Goal: Connect with others: Connect with others

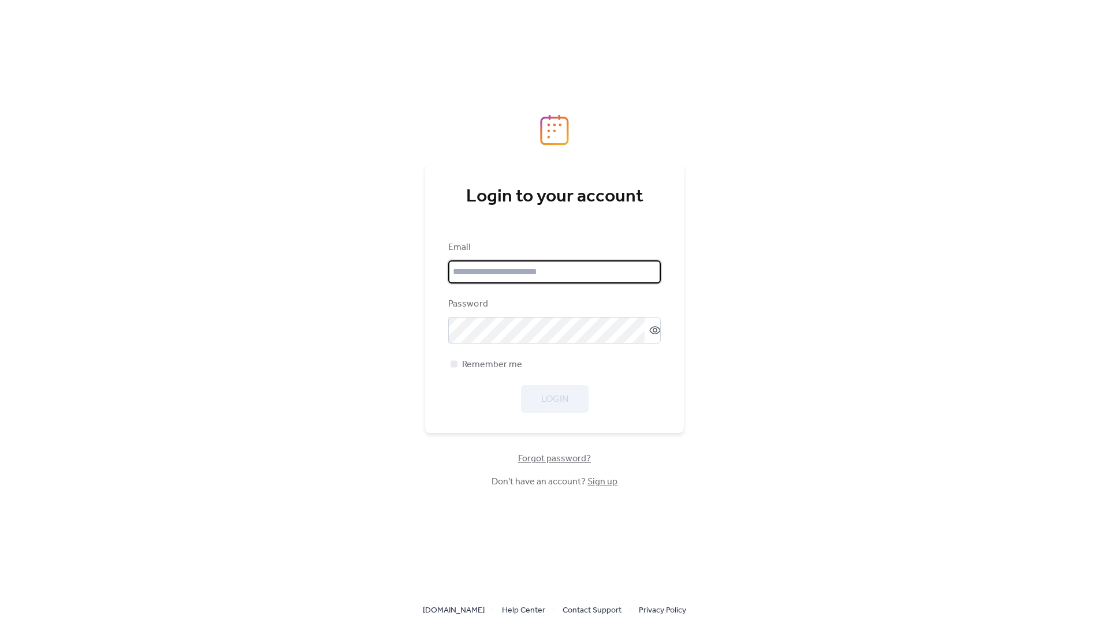
type input "**********"
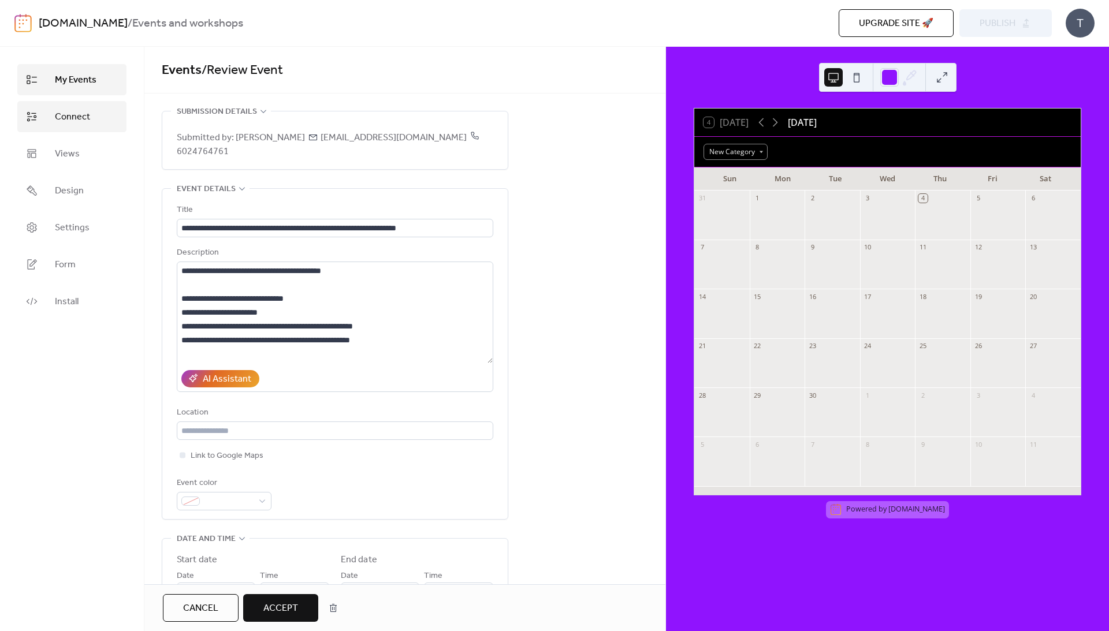
click at [62, 123] on span "Connect" at bounding box center [72, 117] width 35 height 14
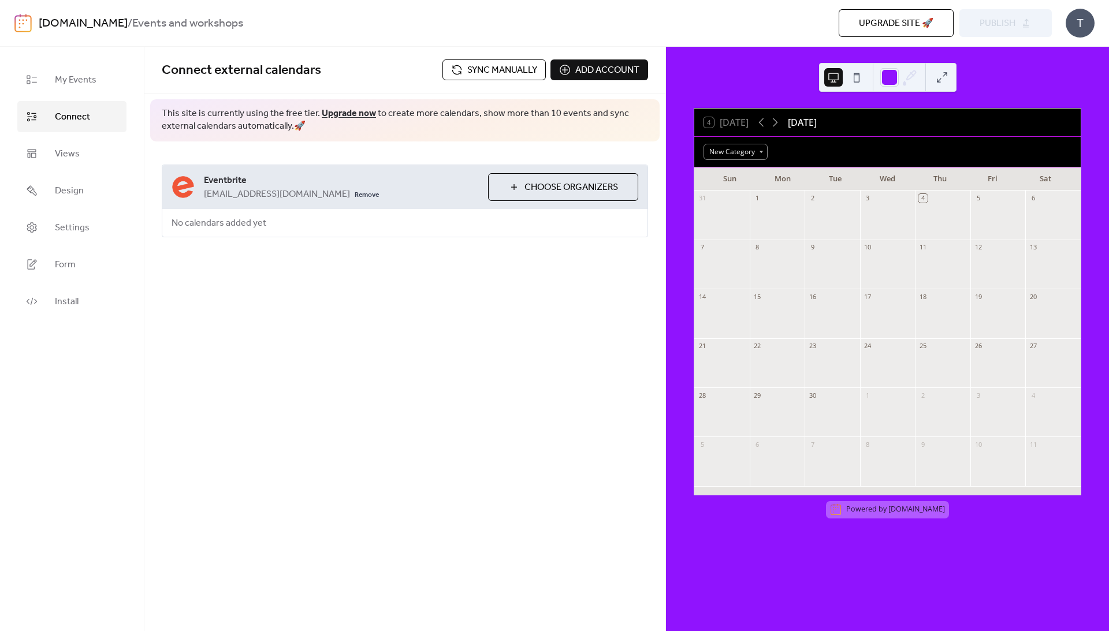
click at [539, 193] on span "Choose Organizers" at bounding box center [571, 188] width 94 height 14
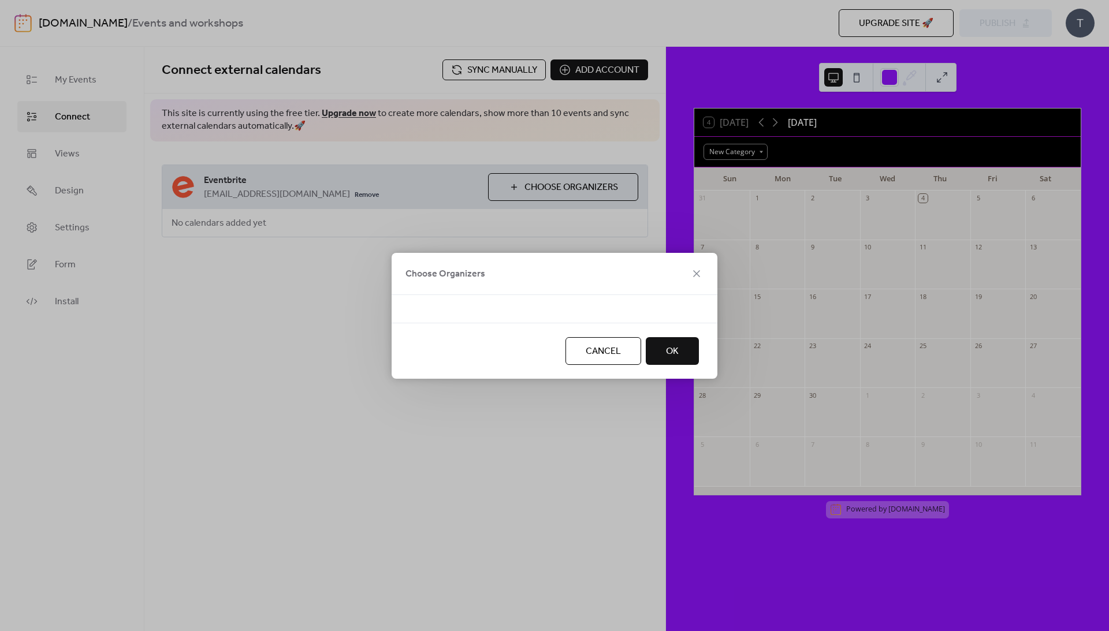
click at [516, 311] on div at bounding box center [554, 316] width 289 height 14
click at [669, 345] on span "OK" at bounding box center [672, 352] width 13 height 14
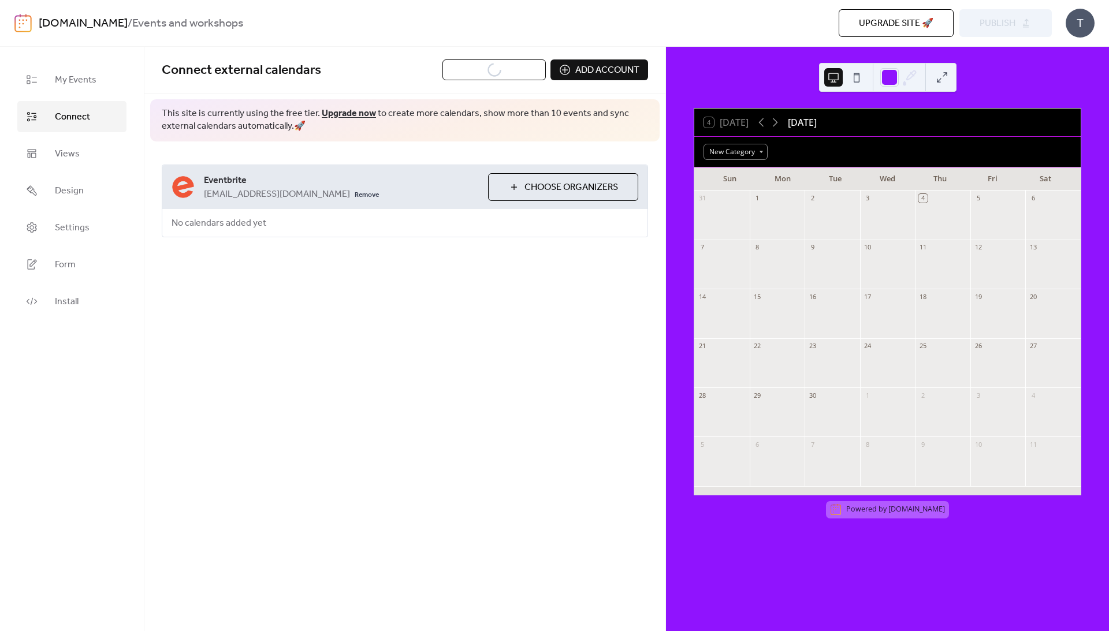
click at [462, 74] on button "Sync manually" at bounding box center [493, 69] width 103 height 21
click at [587, 74] on span "Add account" at bounding box center [607, 71] width 64 height 14
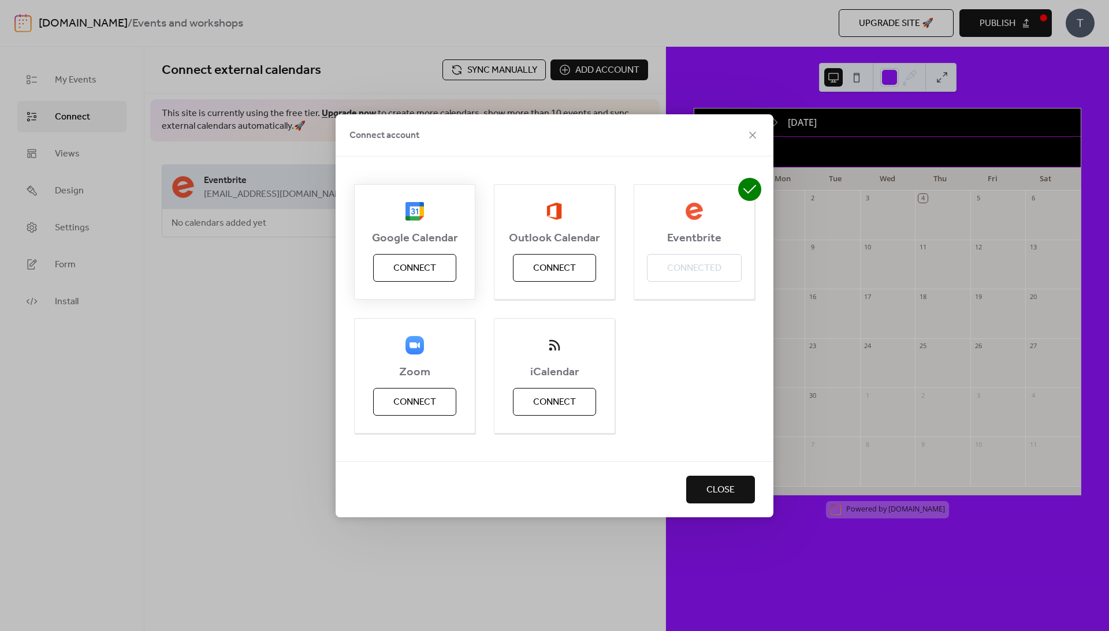
click at [423, 262] on span "Connect" at bounding box center [414, 269] width 43 height 14
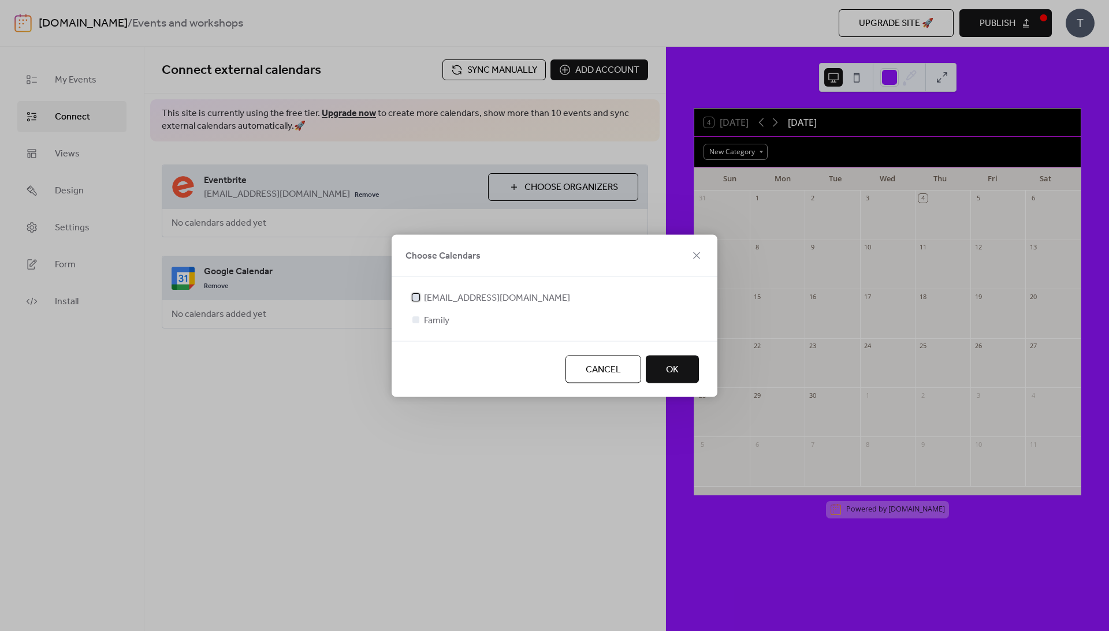
click at [415, 296] on div at bounding box center [415, 296] width 7 height 7
click at [678, 376] on span "OK" at bounding box center [672, 370] width 13 height 14
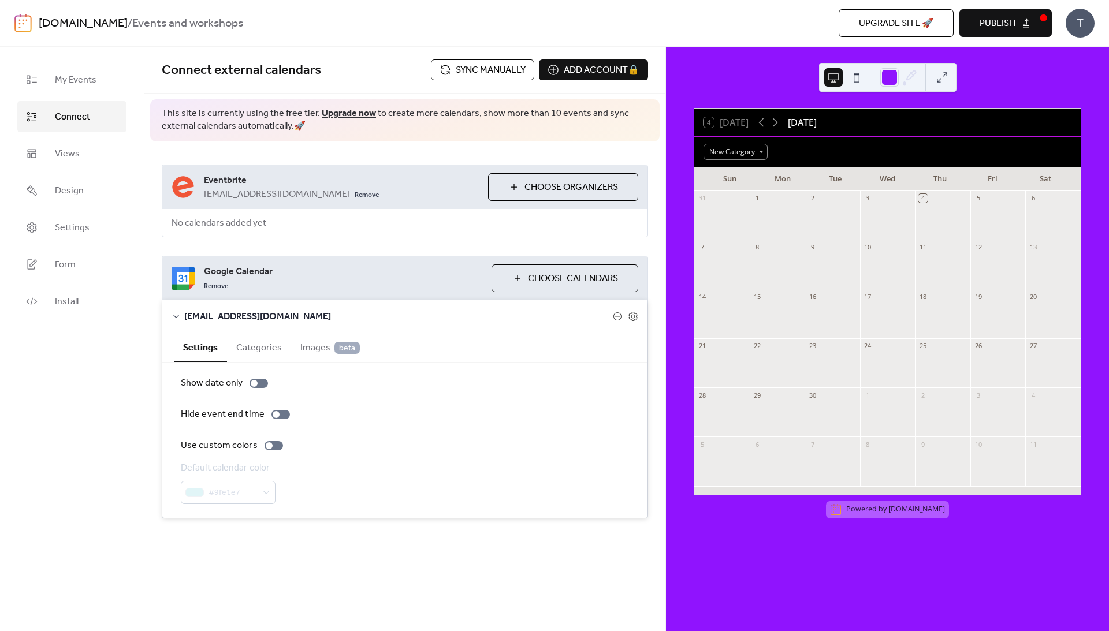
click at [507, 291] on button "Choose Calendars" at bounding box center [564, 278] width 147 height 28
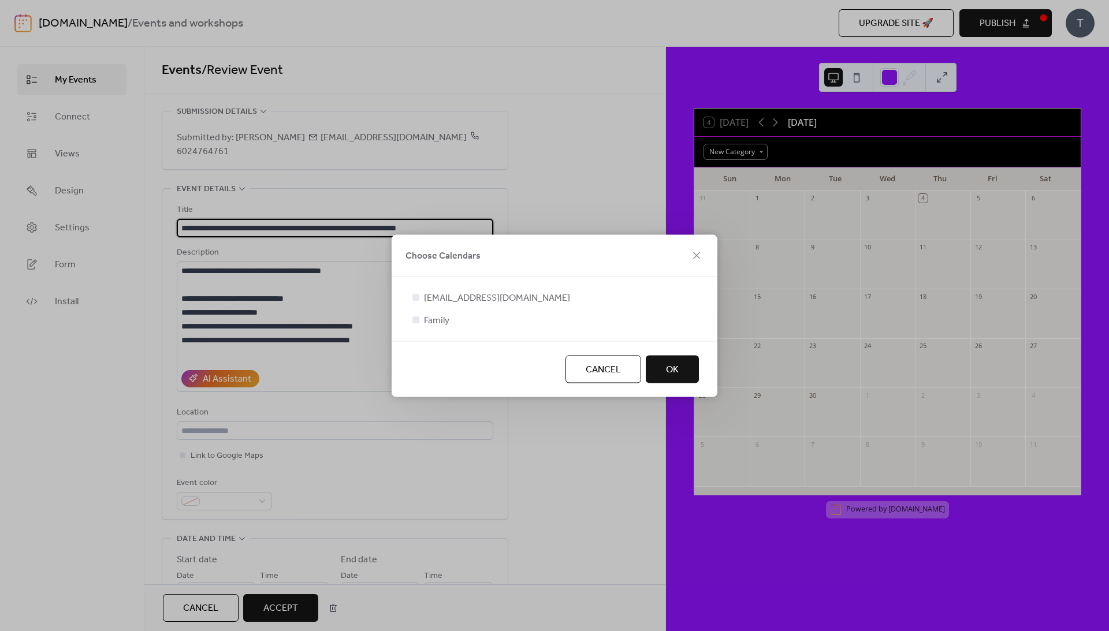
click at [665, 375] on button "OK" at bounding box center [671, 369] width 53 height 28
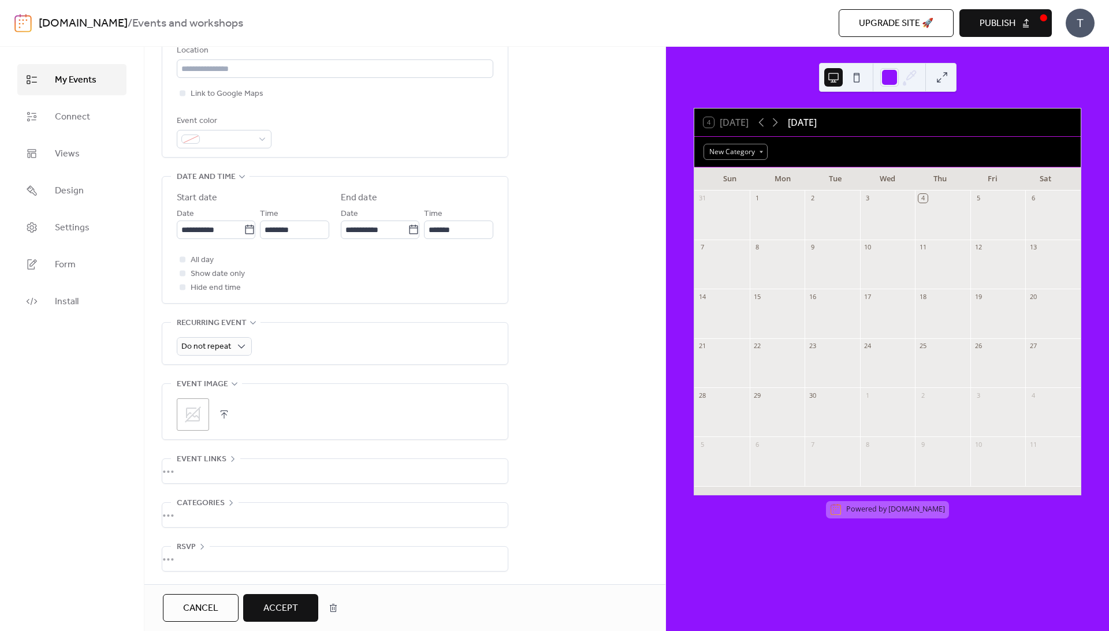
click at [298, 603] on span "Accept" at bounding box center [280, 609] width 35 height 14
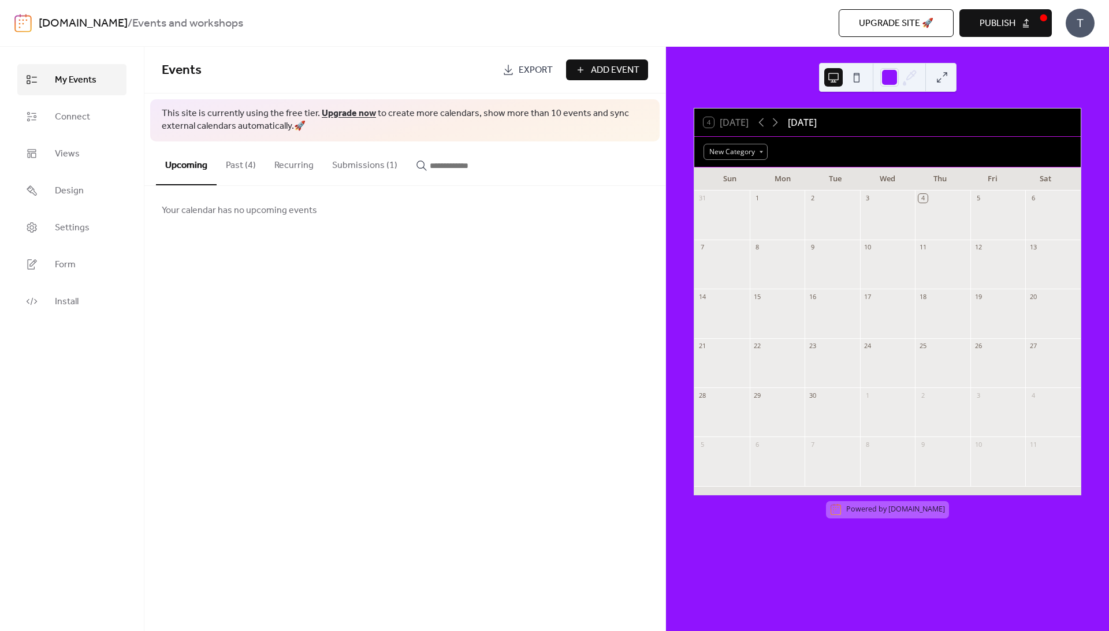
click at [66, 81] on span "My Events" at bounding box center [76, 80] width 42 height 14
click at [87, 124] on span "Connect" at bounding box center [72, 117] width 35 height 14
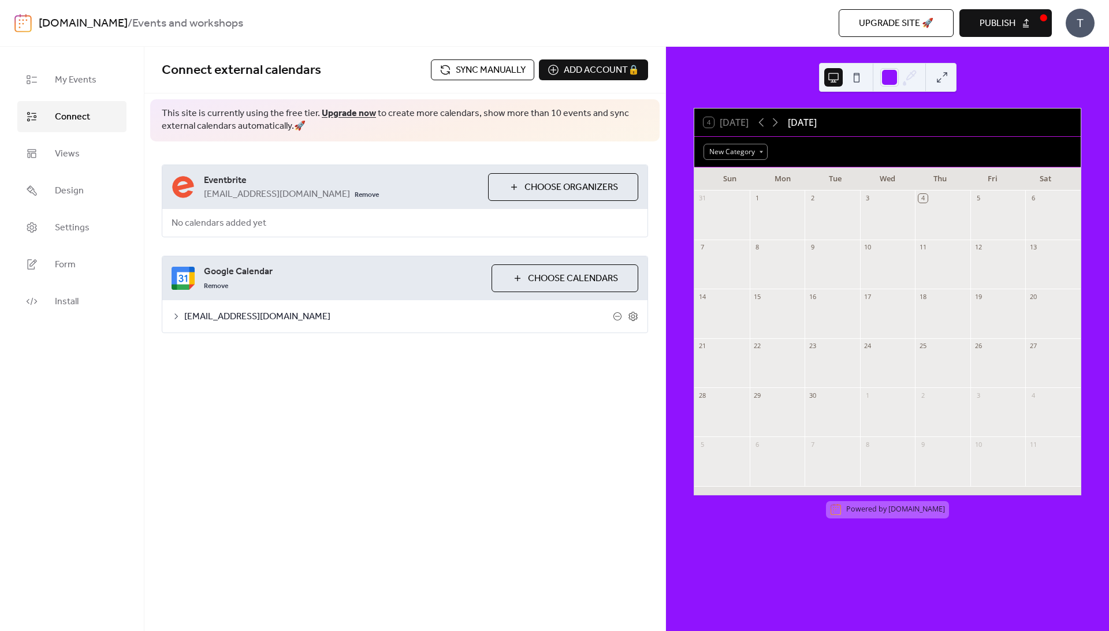
click at [548, 188] on span "Choose Organizers" at bounding box center [571, 188] width 94 height 14
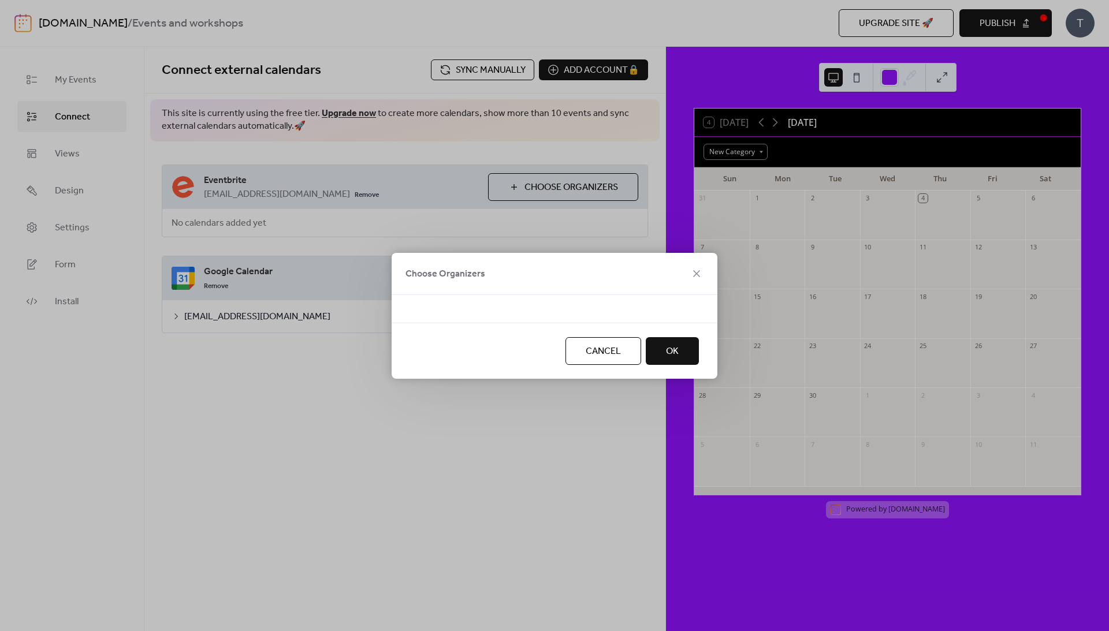
click at [504, 308] on div at bounding box center [554, 309] width 326 height 28
click at [684, 349] on button "OK" at bounding box center [671, 351] width 53 height 28
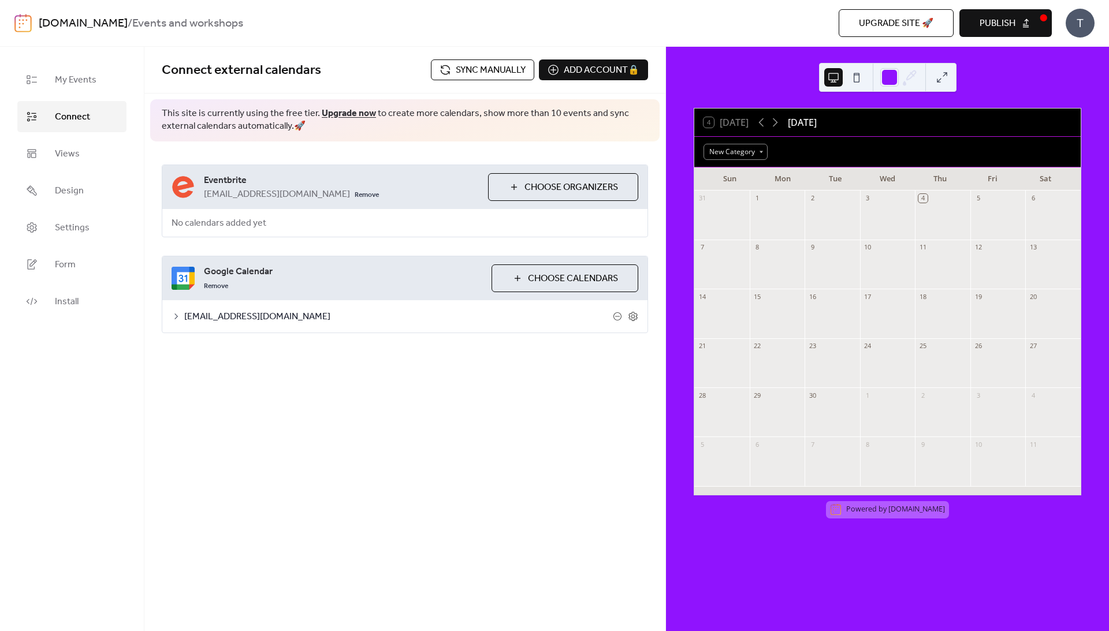
click at [181, 321] on icon at bounding box center [175, 316] width 9 height 9
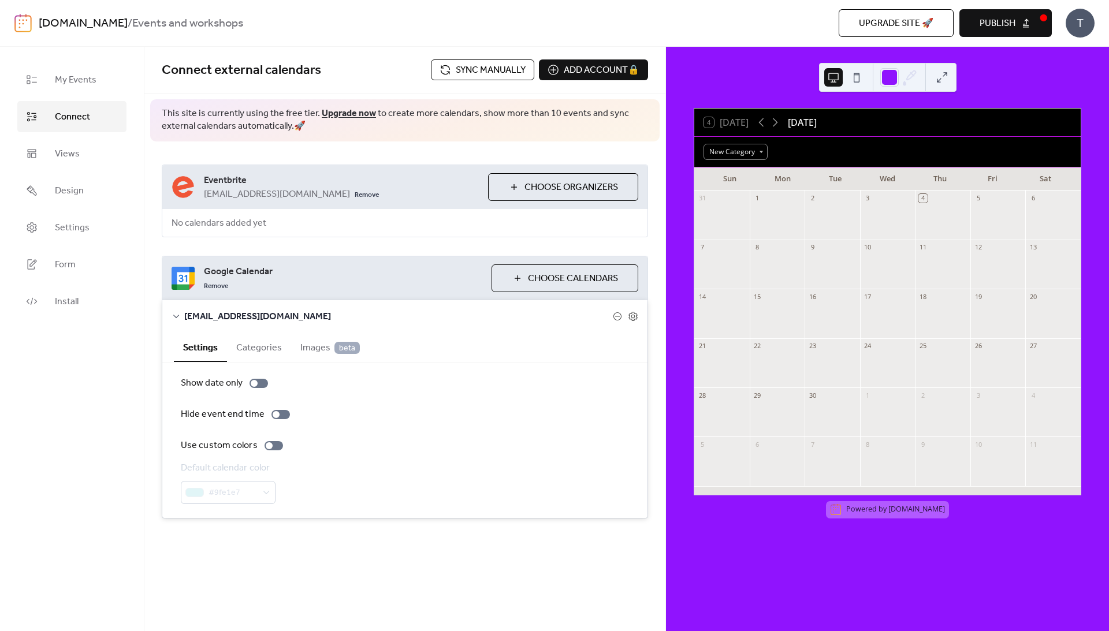
click at [471, 237] on div "Eventbrite [EMAIL_ADDRESS][DOMAIN_NAME] Remove Choose Organizers No calendars a…" at bounding box center [405, 201] width 486 height 73
click at [570, 69] on div "Add account 🔒 🔒" at bounding box center [593, 69] width 109 height 21
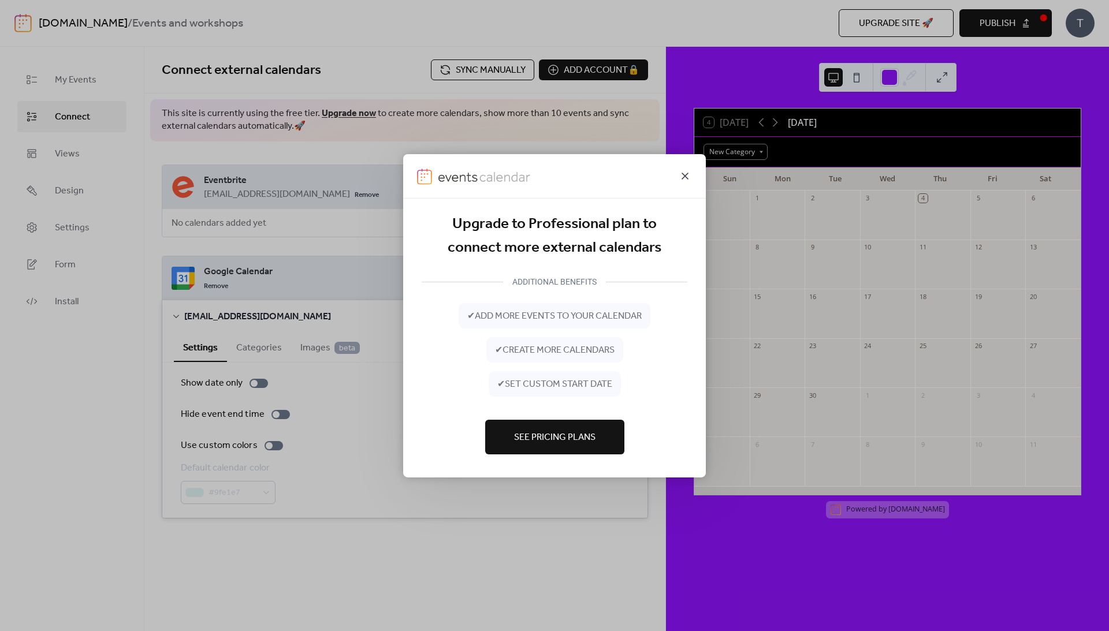
click at [686, 169] on icon at bounding box center [685, 176] width 14 height 14
